Goal: Task Accomplishment & Management: Complete application form

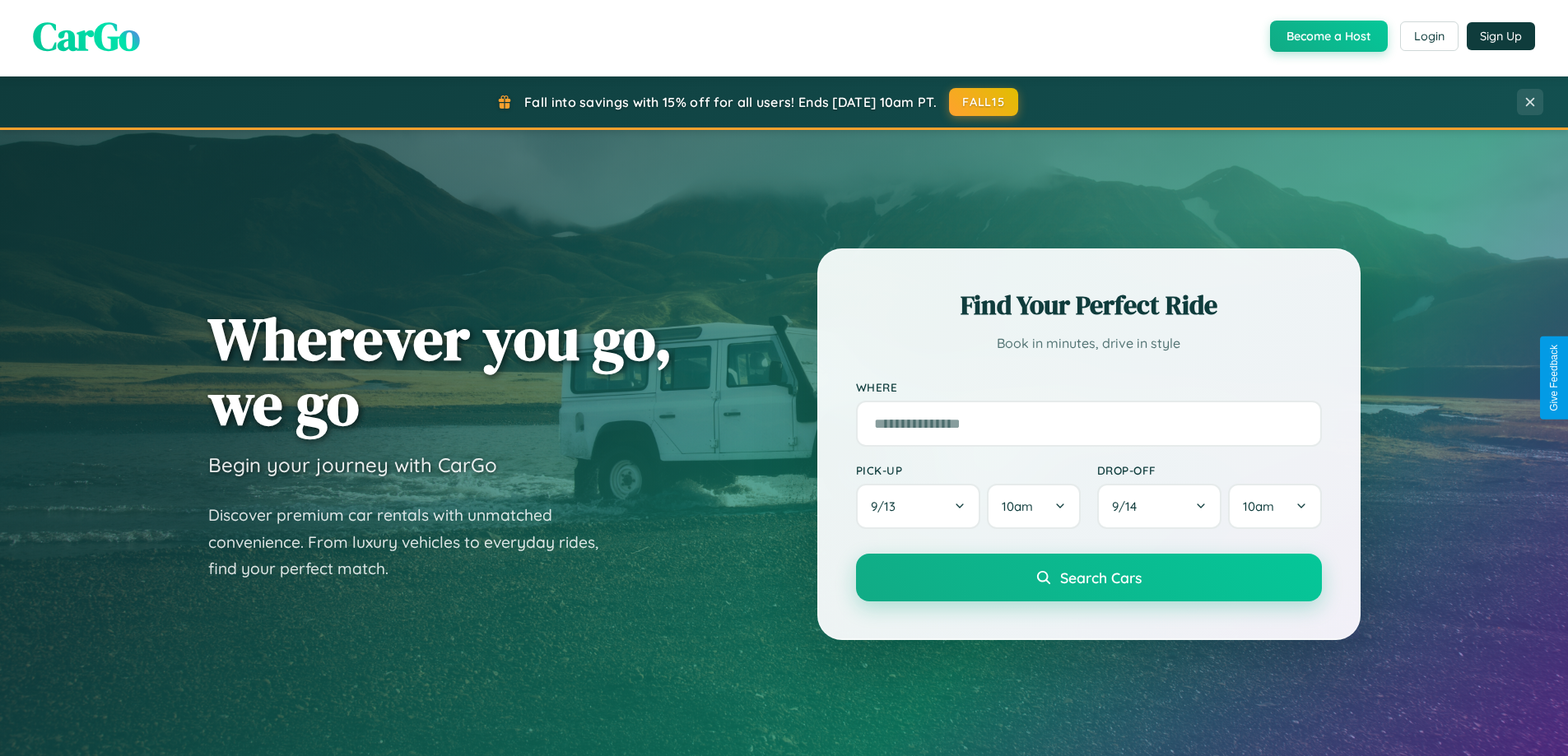
scroll to position [3165, 0]
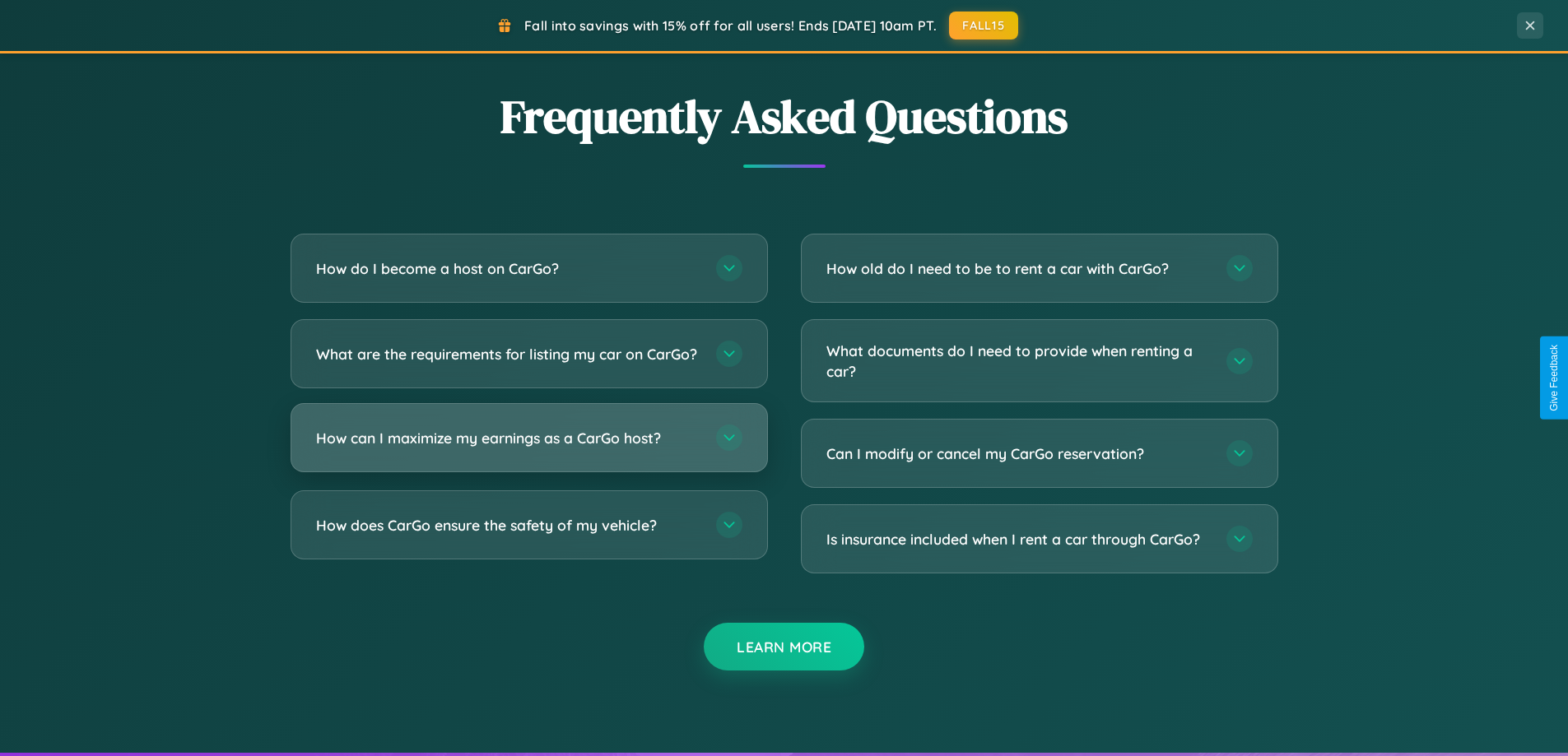
click at [529, 449] on h3 "How can I maximize my earnings as a CarGo host?" at bounding box center [507, 438] width 383 height 20
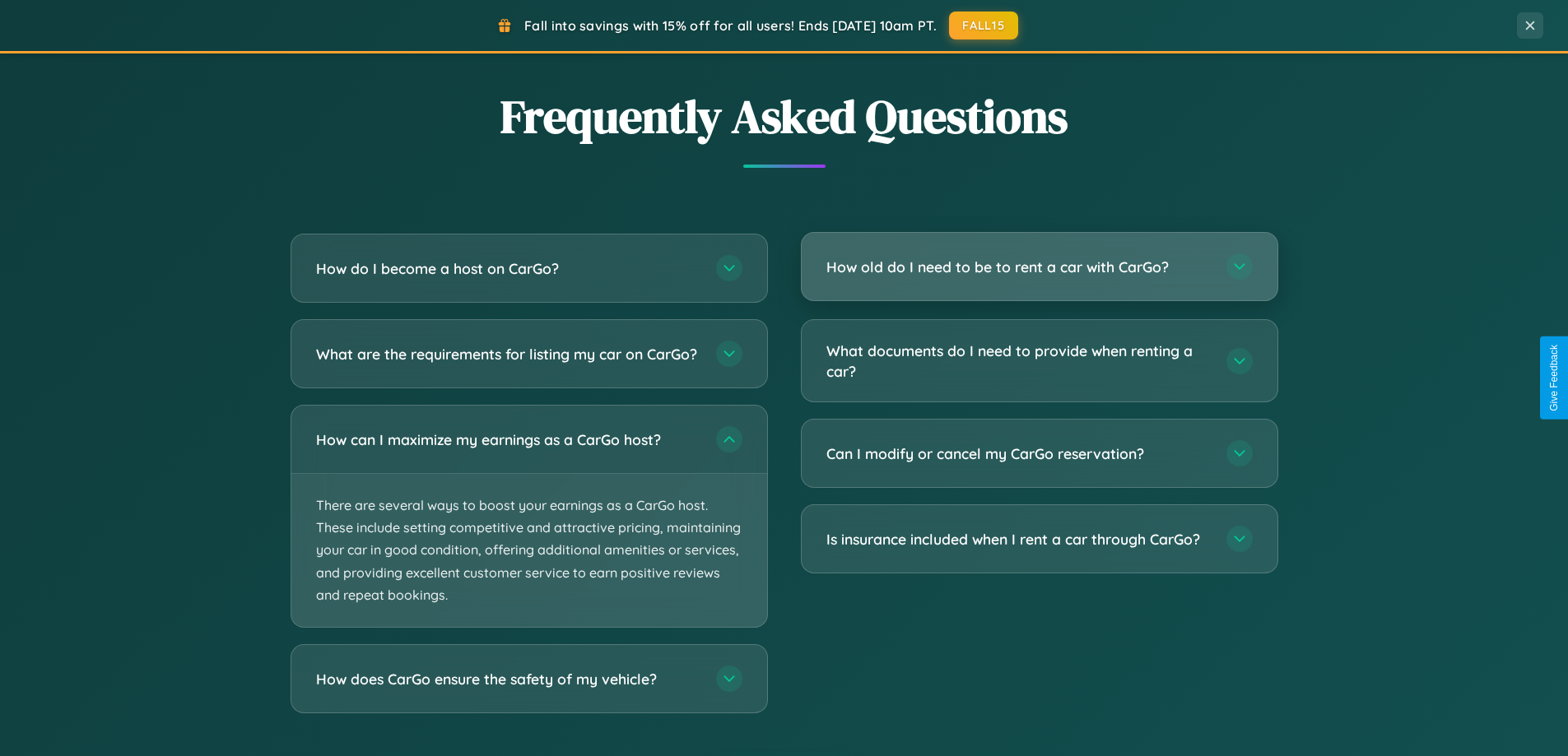
click at [1039, 267] on h3 "How old do I need to be to rent a car with CarGo?" at bounding box center [1017, 267] width 383 height 20
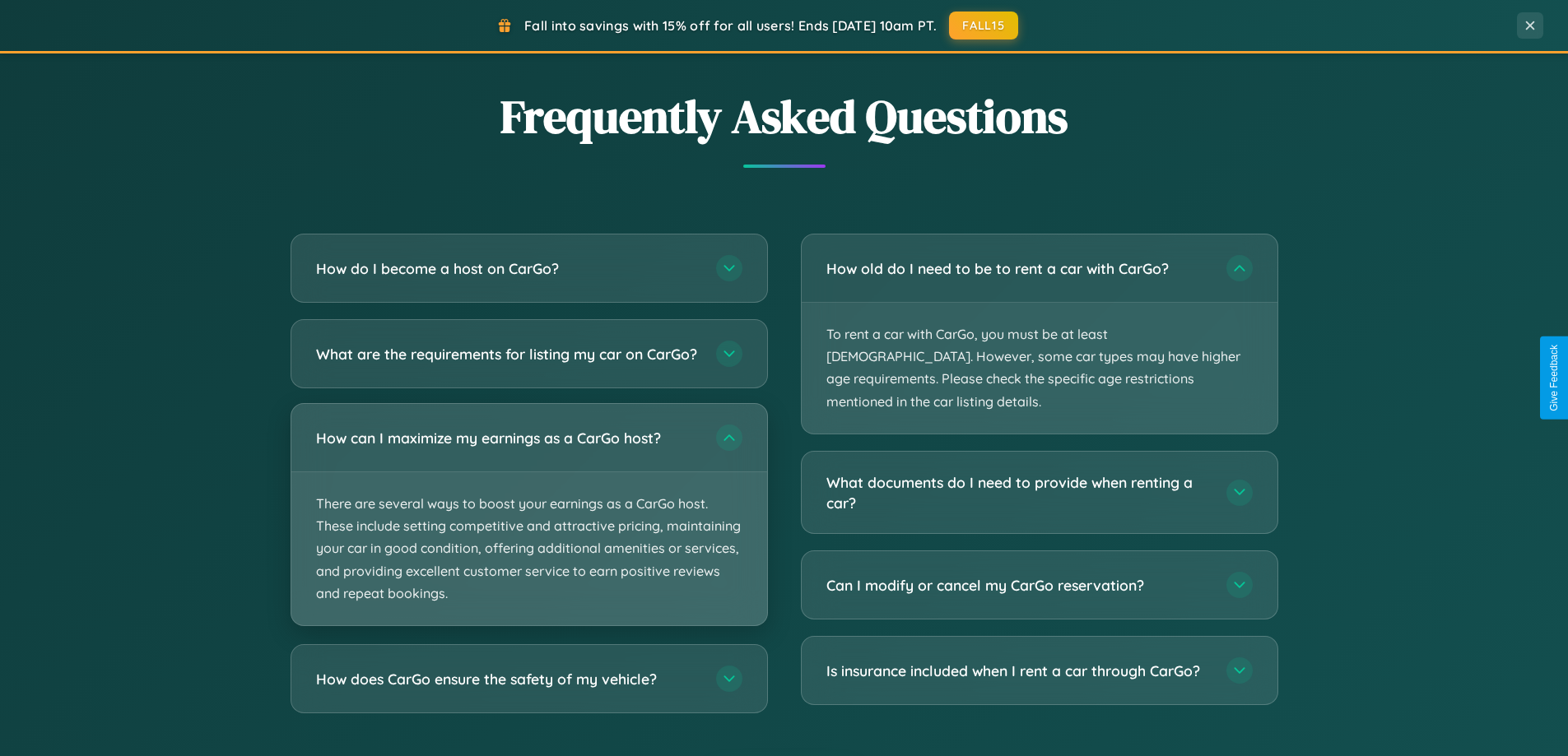
click at [529, 530] on p "There are several ways to boost your earnings as a CarGo host. These include se…" at bounding box center [529, 549] width 476 height 153
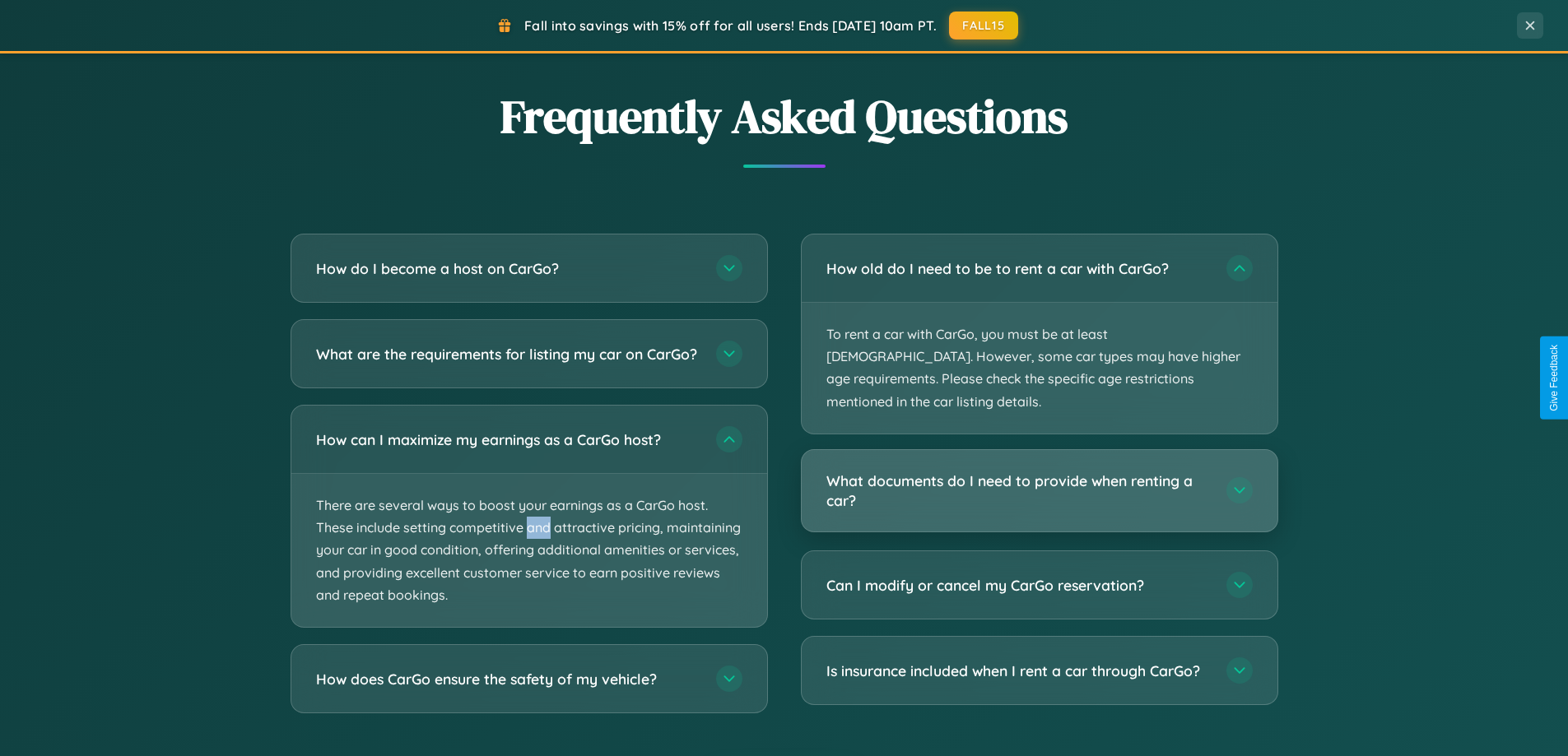
click at [1039, 471] on h3 "What documents do I need to provide when renting a car?" at bounding box center [1017, 490] width 383 height 40
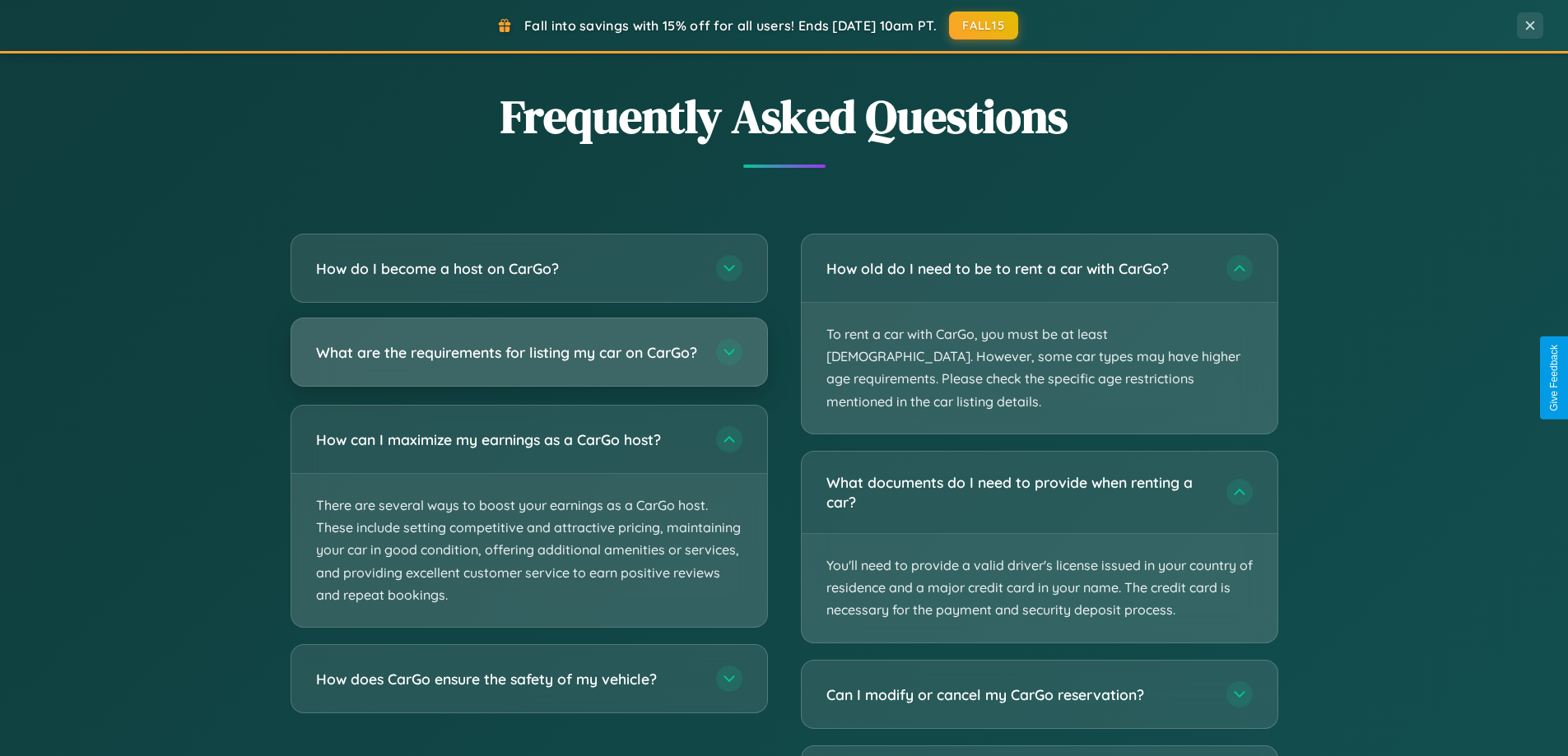
click at [529, 360] on h3 "What are the requirements for listing my car on CarGo?" at bounding box center [507, 353] width 383 height 20
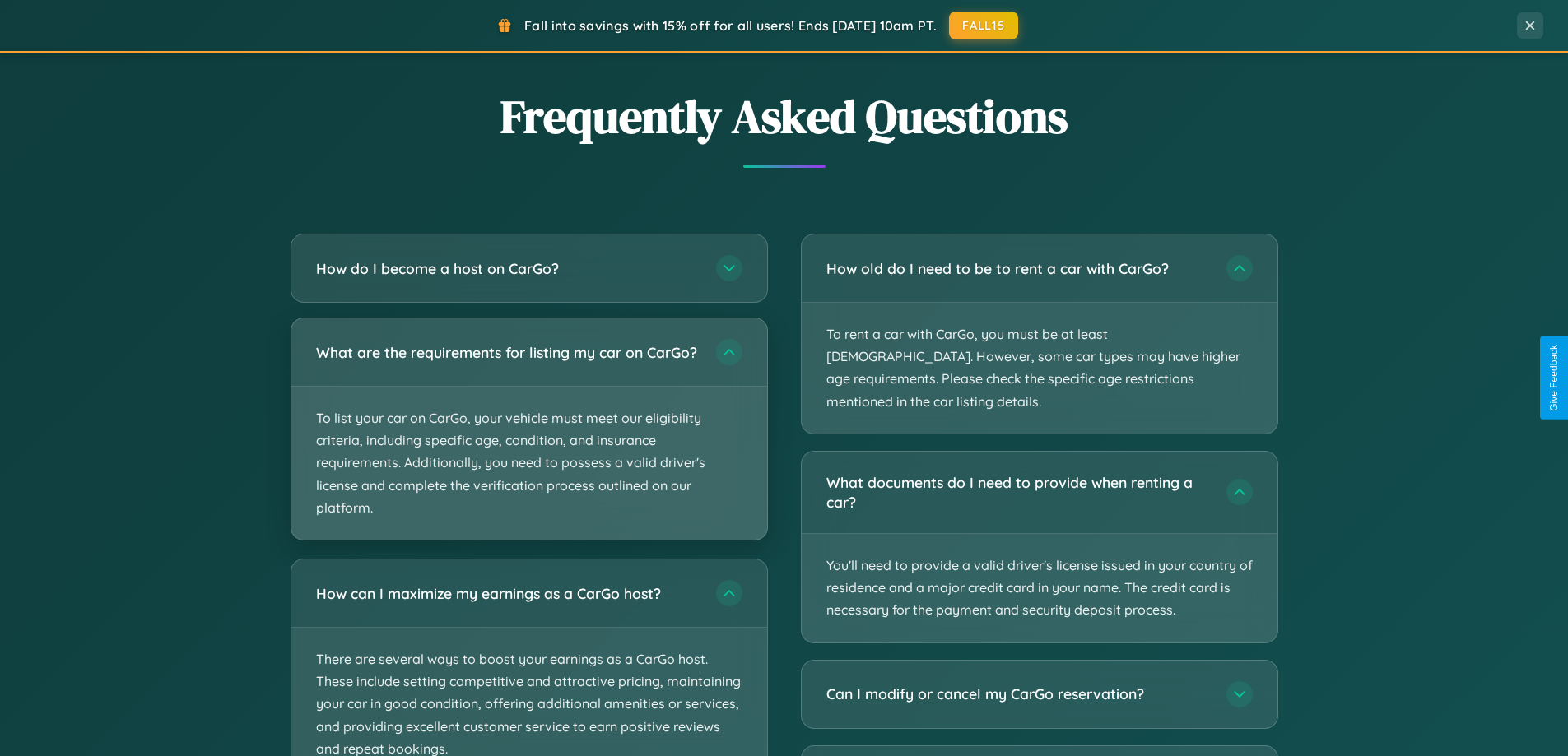
click at [529, 436] on p "To list your car on CarGo, your vehicle must meet our eligibility criteria, inc…" at bounding box center [529, 463] width 476 height 153
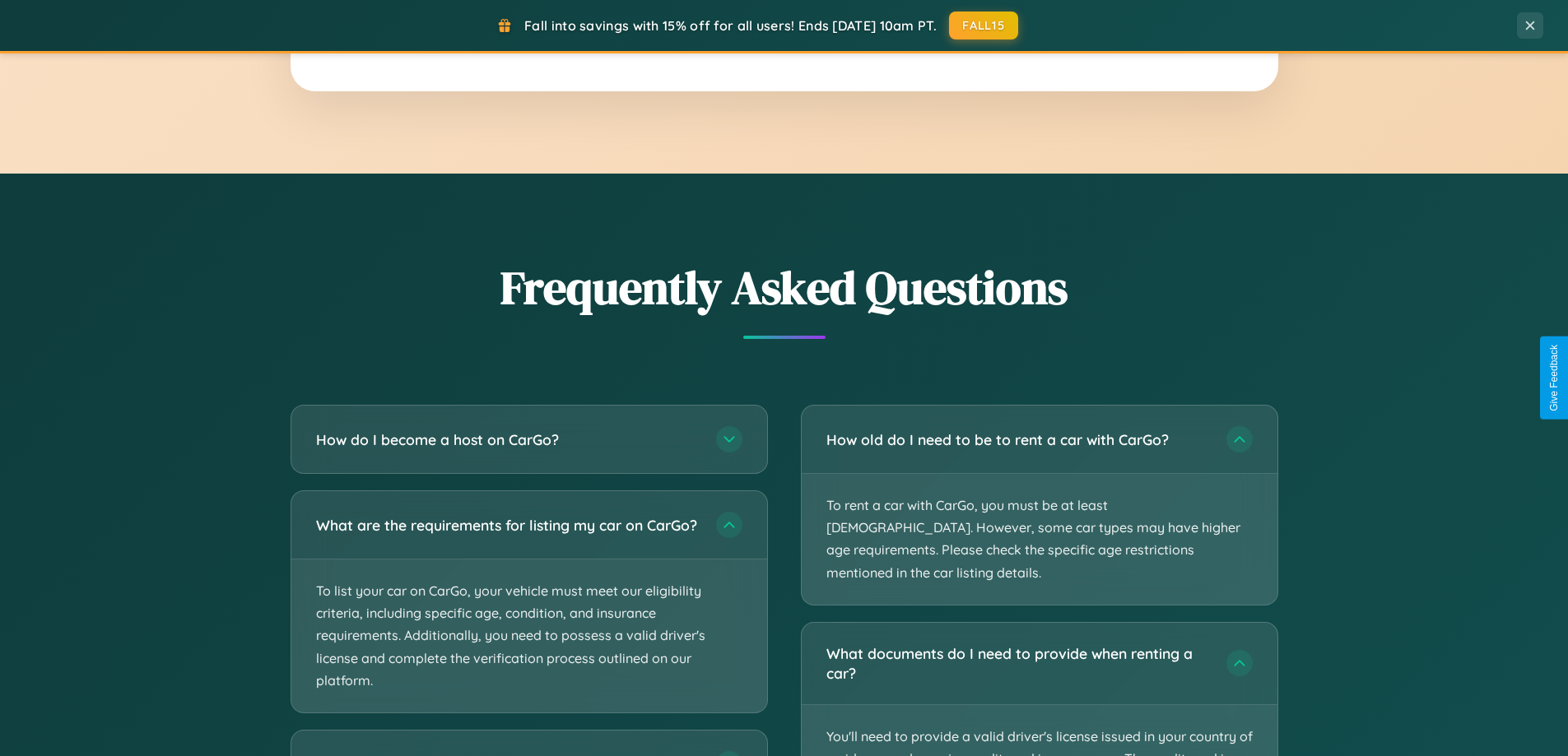
scroll to position [0, 0]
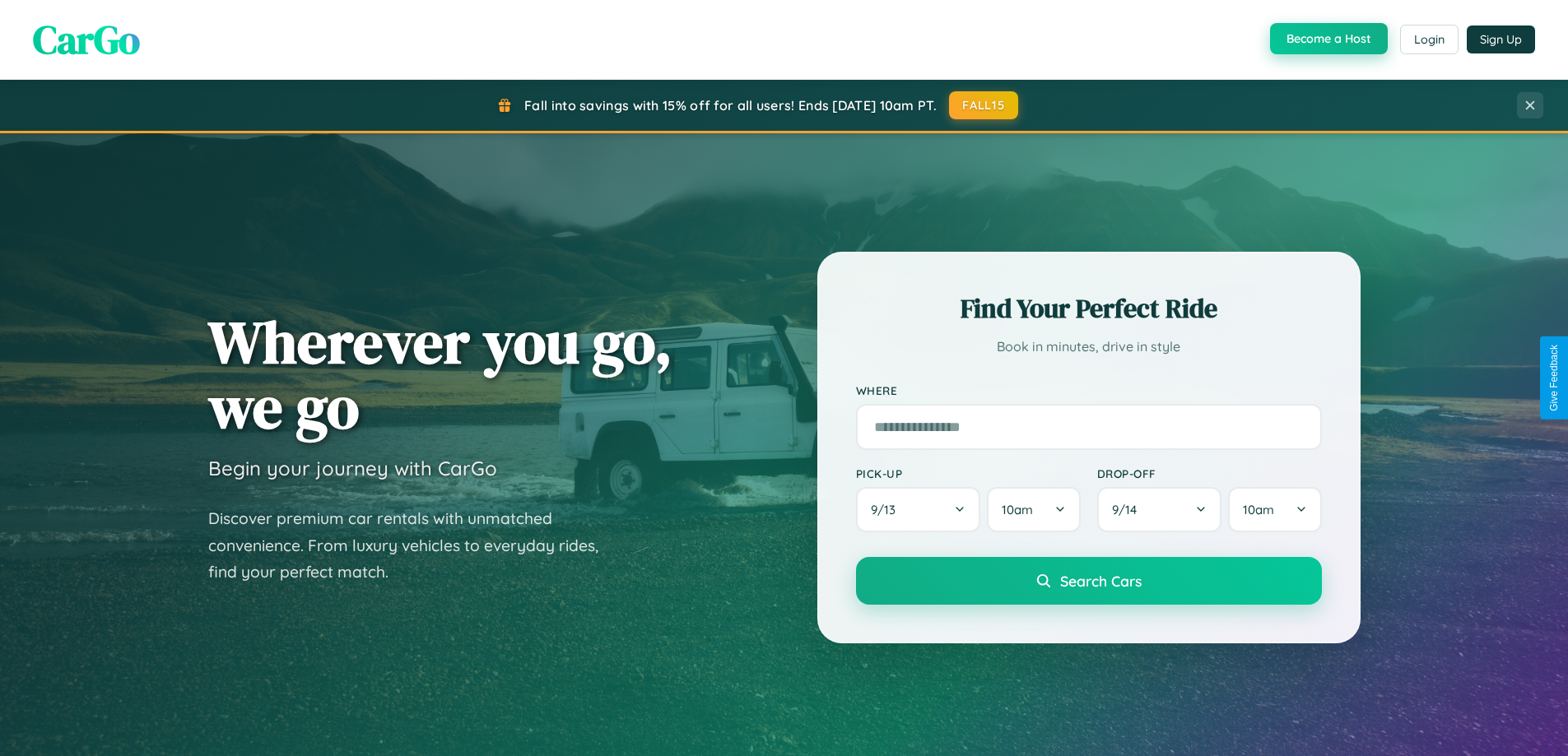
click at [1327, 39] on button "Become a Host" at bounding box center [1328, 38] width 117 height 31
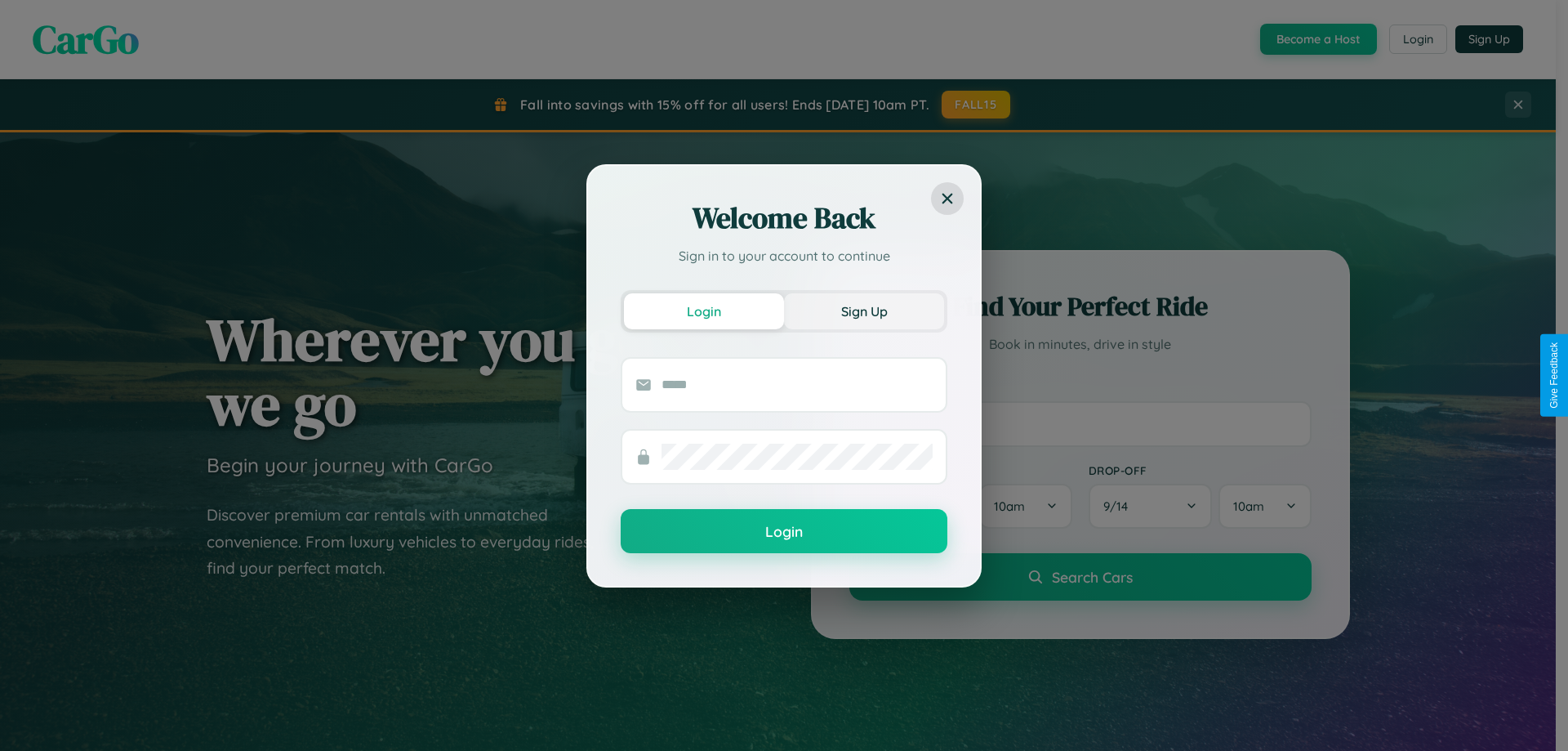
click at [865, 311] on button "Sign Up" at bounding box center [865, 311] width 160 height 36
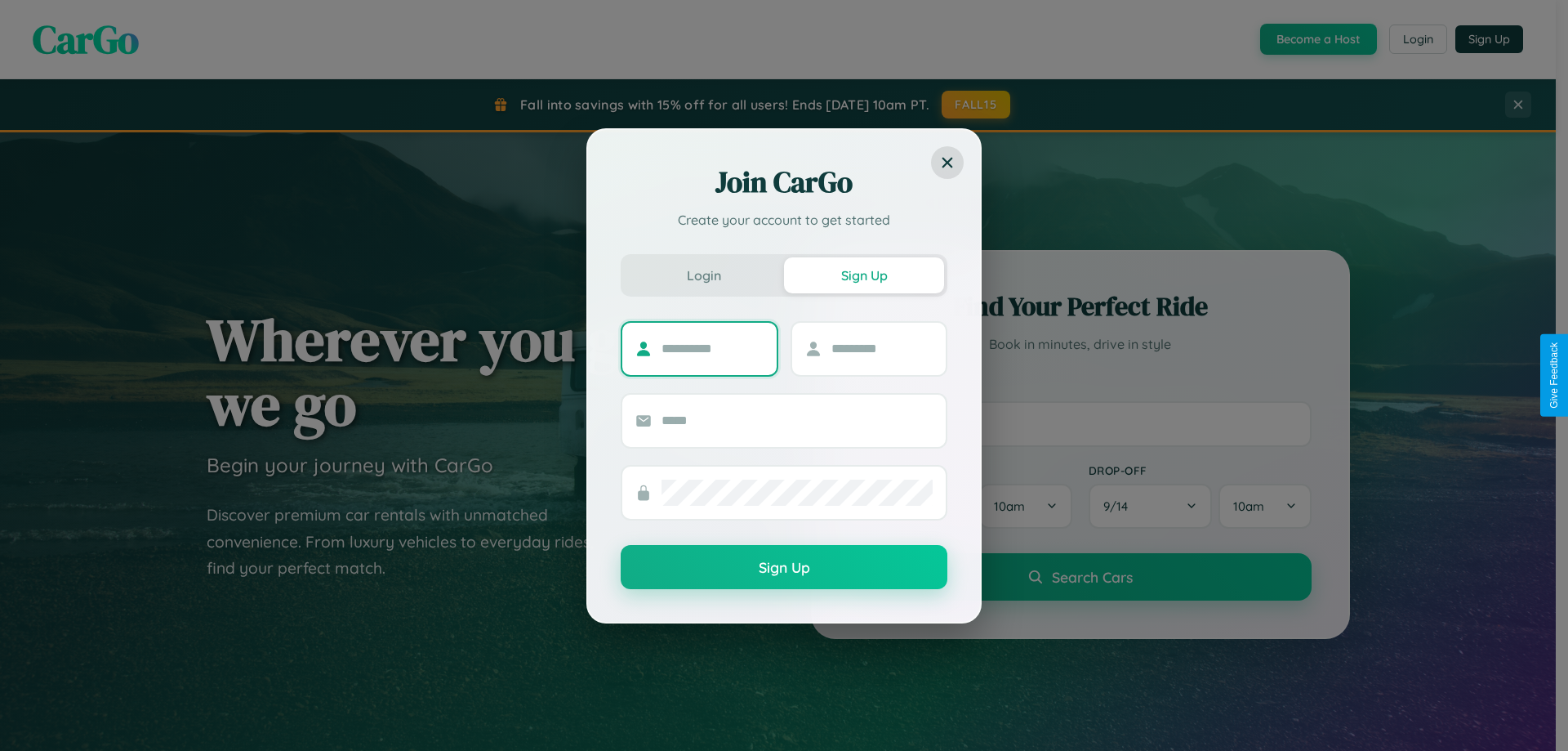
click at [712, 348] on input "text" at bounding box center [712, 348] width 102 height 26
type input "*****"
click at [881, 348] on input "text" at bounding box center [882, 348] width 102 height 26
type input "*****"
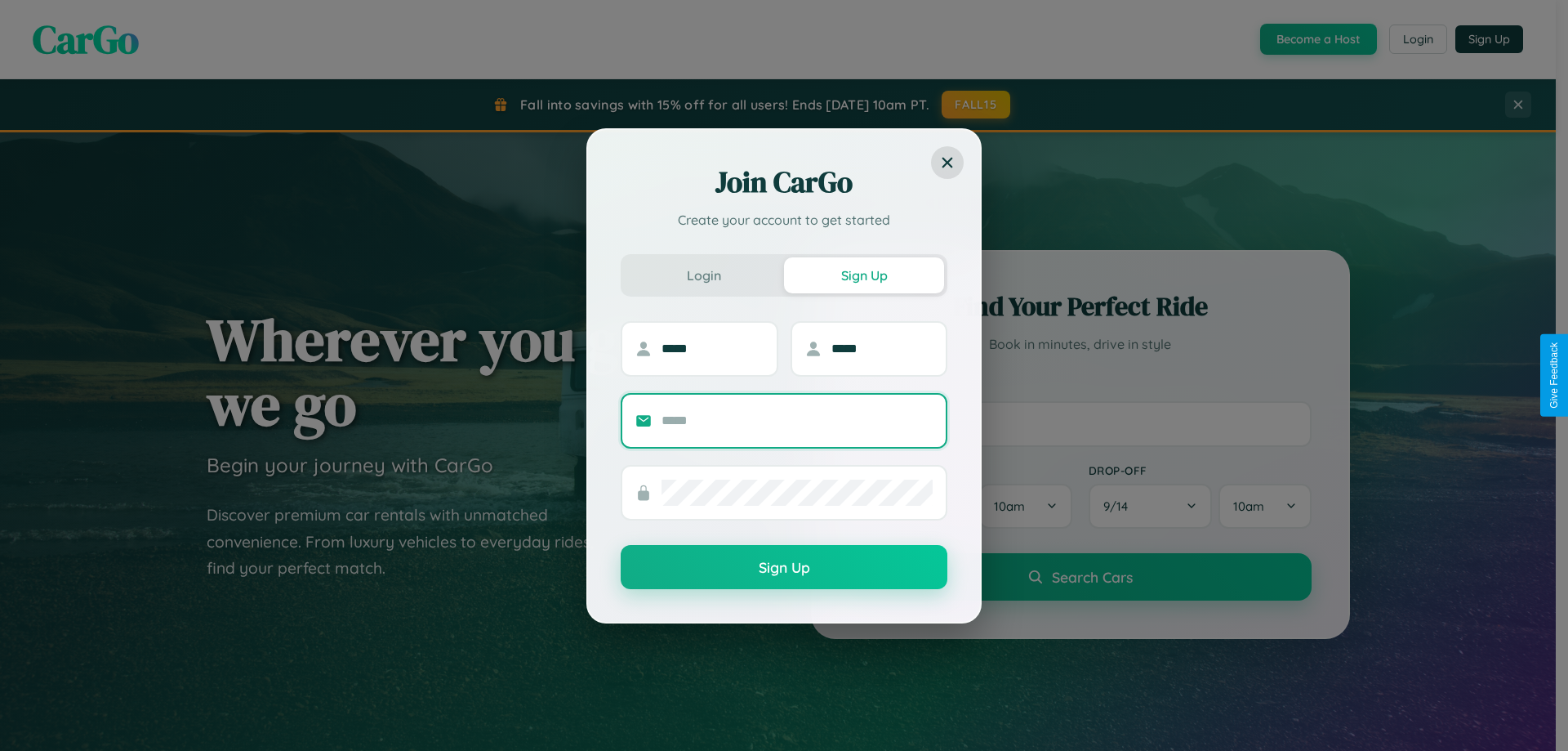
click at [797, 420] on input "text" at bounding box center [797, 420] width 272 height 26
type input "**********"
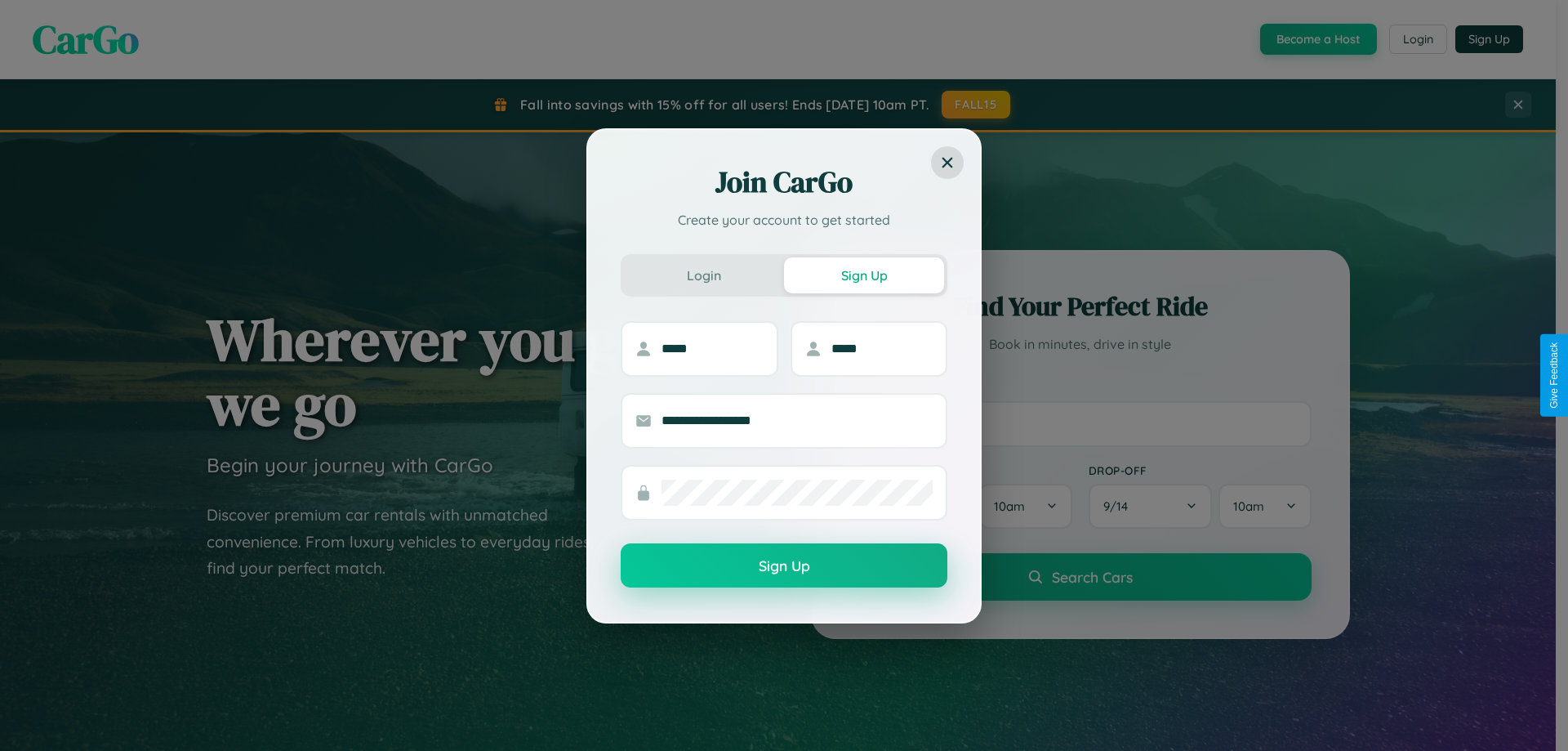
click at [784, 566] on button "Sign Up" at bounding box center [784, 565] width 326 height 44
